Goal: Information Seeking & Learning: Learn about a topic

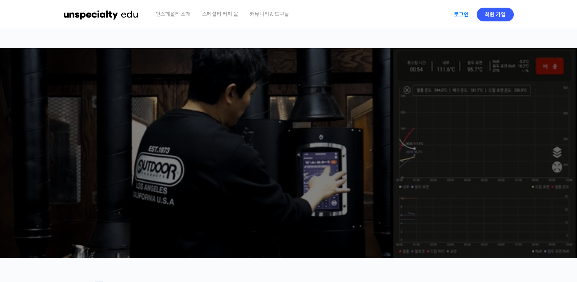
click at [464, 14] on link "로그인" at bounding box center [462, 15] width 24 height 18
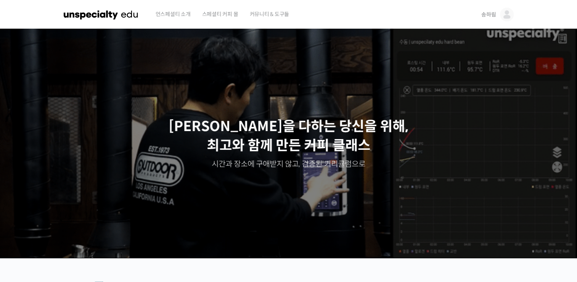
click at [509, 14] on img at bounding box center [507, 15] width 14 height 14
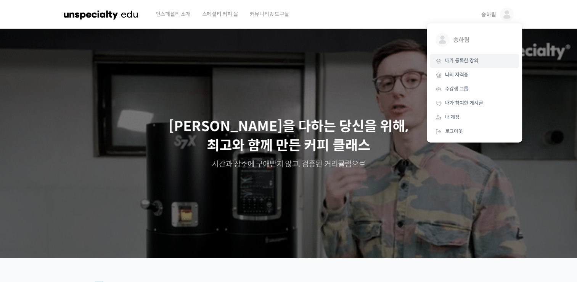
click at [458, 61] on span "내가 등록한 강의" at bounding box center [462, 60] width 34 height 6
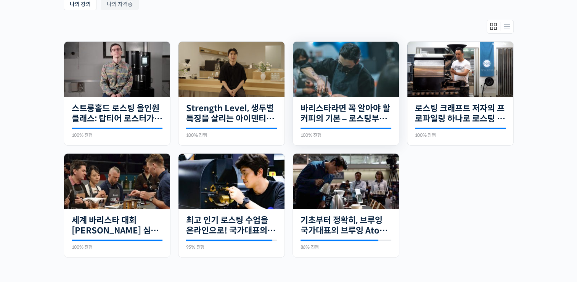
scroll to position [153, 0]
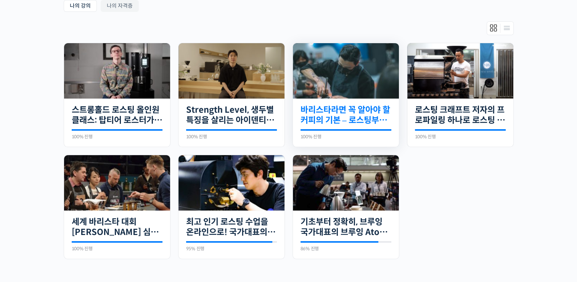
click at [362, 108] on link "바리스타라면 꼭 알아야 할 커피의 기본 – 로스팅부터 에스프레소까지" at bounding box center [346, 115] width 91 height 21
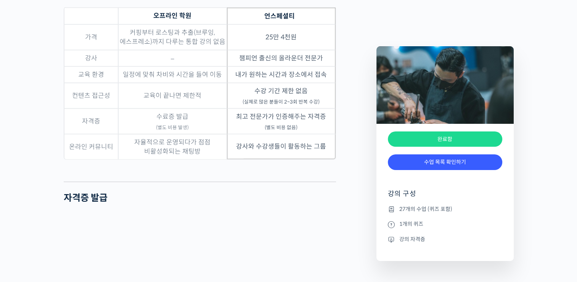
scroll to position [2175, 0]
